Goal: Navigation & Orientation: Find specific page/section

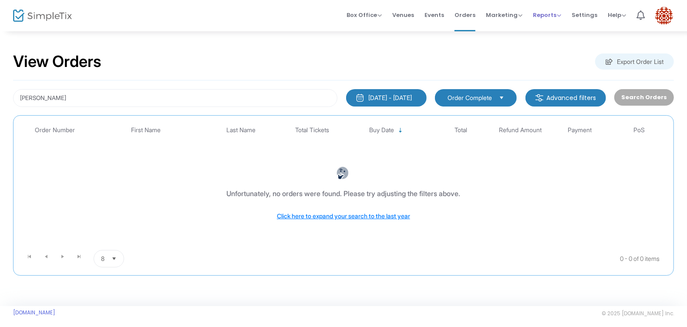
click at [550, 19] on div "Reports Analytics Sales Reports Download" at bounding box center [547, 15] width 28 height 9
click at [513, 15] on span "Marketing" at bounding box center [504, 15] width 37 height 8
click at [554, 13] on span "Reports" at bounding box center [547, 15] width 28 height 8
click at [436, 15] on span "Events" at bounding box center [434, 15] width 20 height 22
